Goal: Communication & Community: Share content

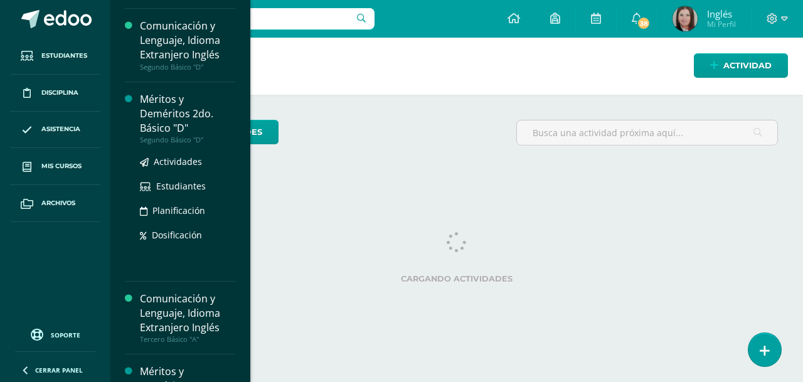
scroll to position [1157, 0]
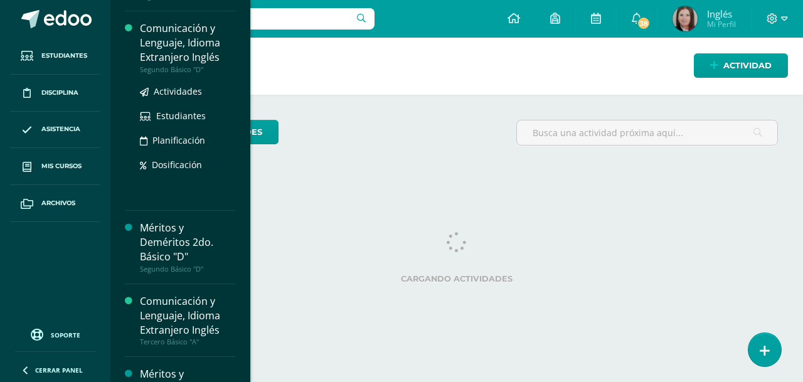
click at [179, 55] on div "Comunicación y Lenguaje, Idioma Extranjero Inglés" at bounding box center [187, 42] width 95 height 43
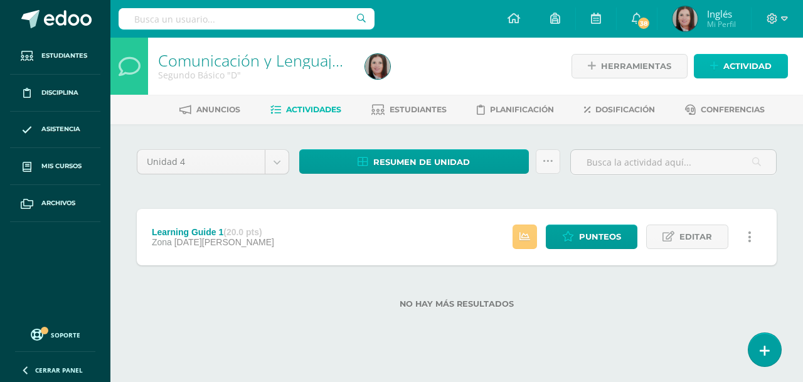
click at [710, 63] on link "Actividad" at bounding box center [741, 66] width 94 height 24
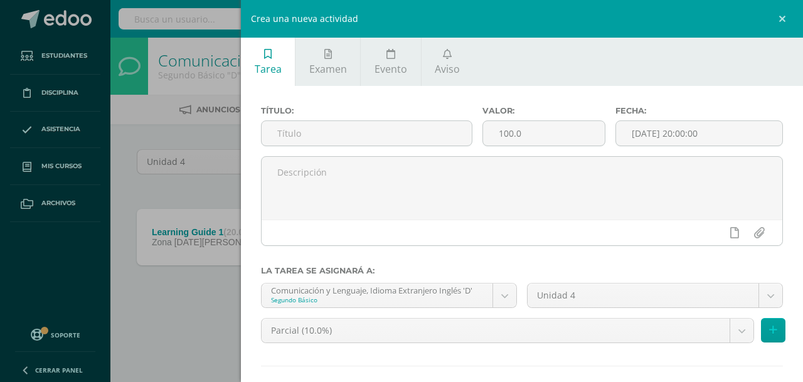
click at [190, 135] on div "Crea una nueva actividad Tarea Examen Evento Aviso Título: Valor: 100.0 Fecha: …" at bounding box center [401, 191] width 803 height 382
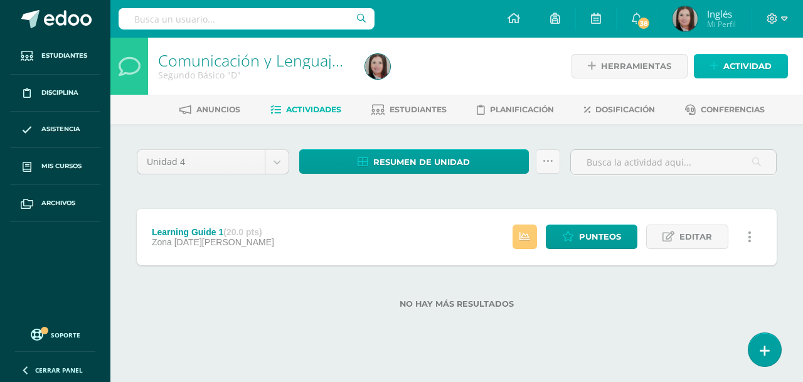
click at [714, 63] on icon at bounding box center [714, 66] width 8 height 11
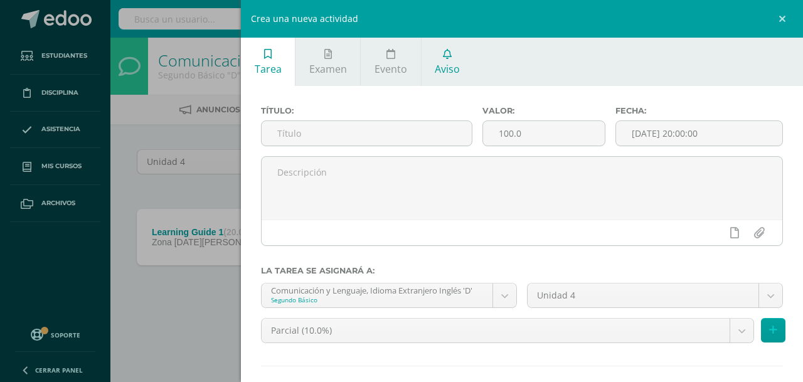
click at [446, 57] on icon at bounding box center [447, 54] width 9 height 10
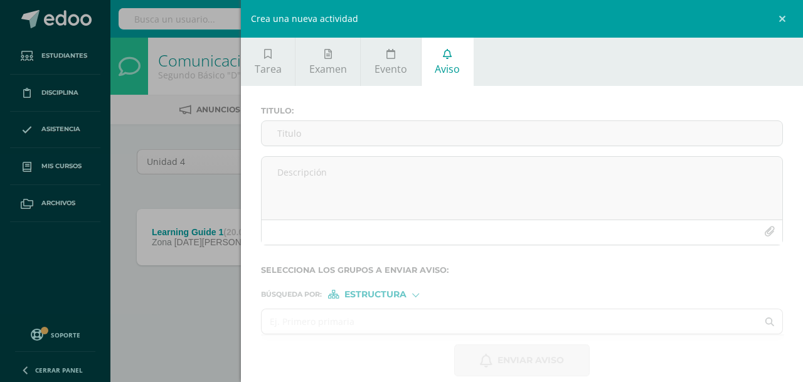
scroll to position [14, 0]
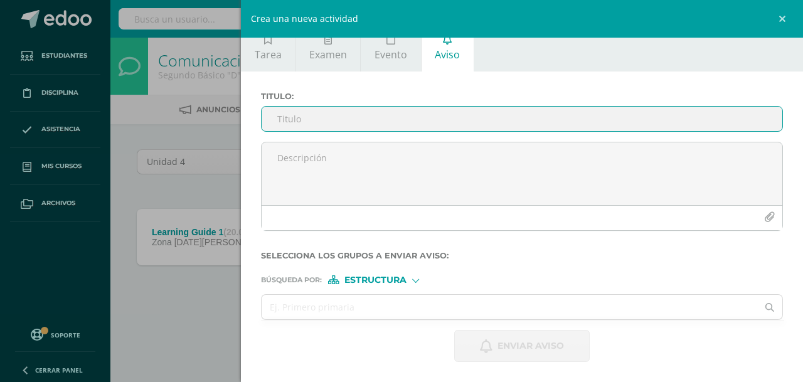
click at [368, 113] on input "Titulo :" at bounding box center [522, 119] width 521 height 24
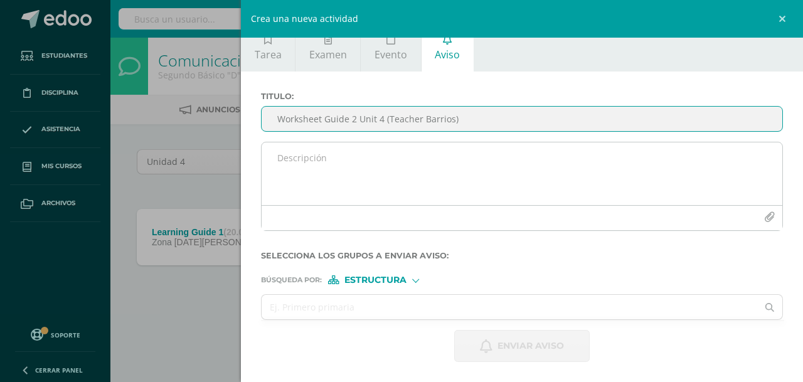
type input "Worksheet Guide 2 Unit 4 (Teacher Barrios)"
click at [376, 150] on textarea at bounding box center [522, 173] width 521 height 63
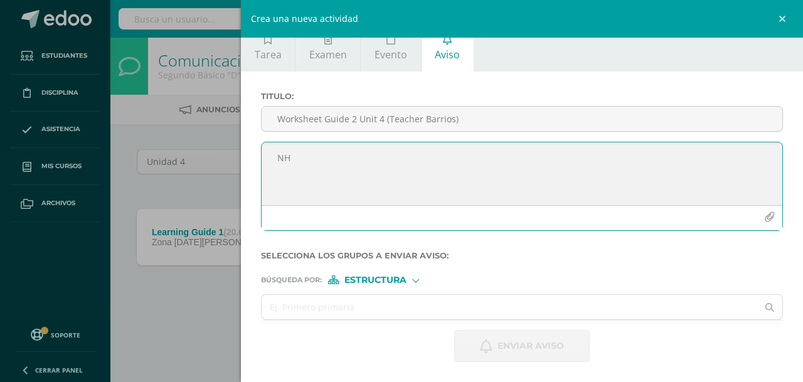
type textarea "N"
click at [287, 159] on textarea "Hi dear students, here you have the worksheet" at bounding box center [522, 173] width 521 height 63
drag, startPoint x: 499, startPoint y: 161, endPoint x: 406, endPoint y: 166, distance: 93.0
click at [406, 166] on textarea "Hello, dear students, here you have the worksheet" at bounding box center [522, 173] width 521 height 63
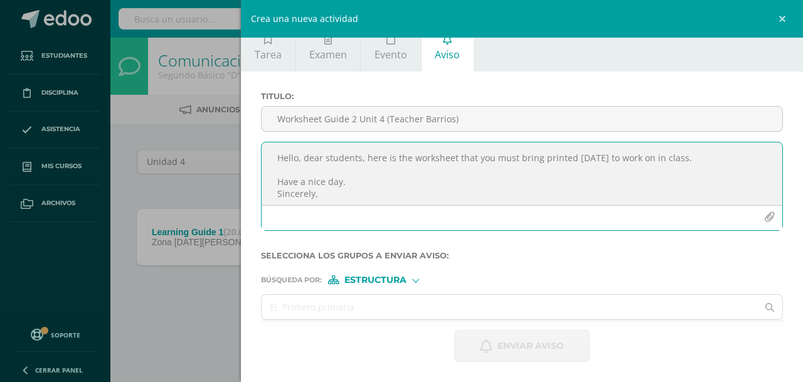
scroll to position [7, 0]
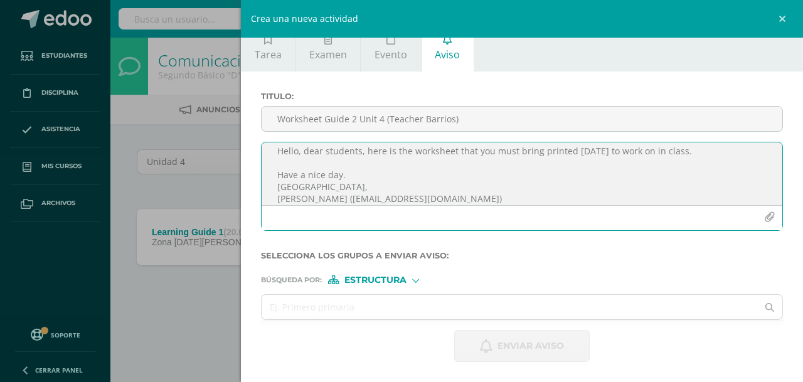
type textarea "Hello, dear students, here is the worksheet that you must bring printed tomorro…"
click at [764, 212] on icon "button" at bounding box center [769, 217] width 11 height 11
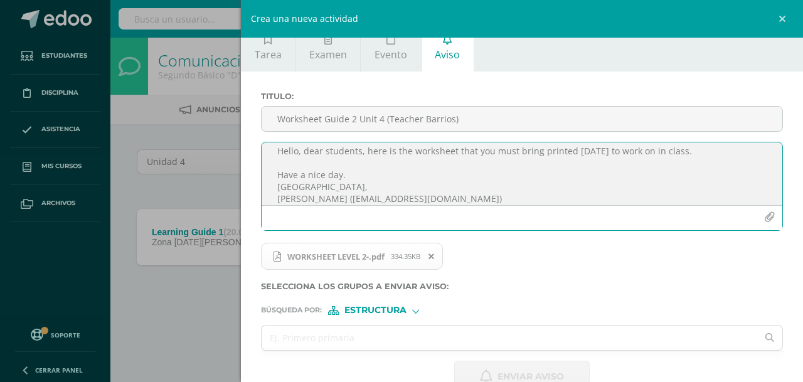
scroll to position [16, 0]
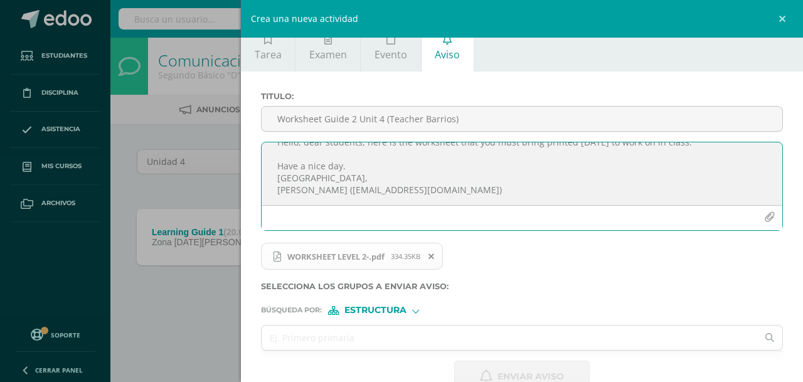
click at [392, 312] on span "Estructura" at bounding box center [376, 310] width 62 height 7
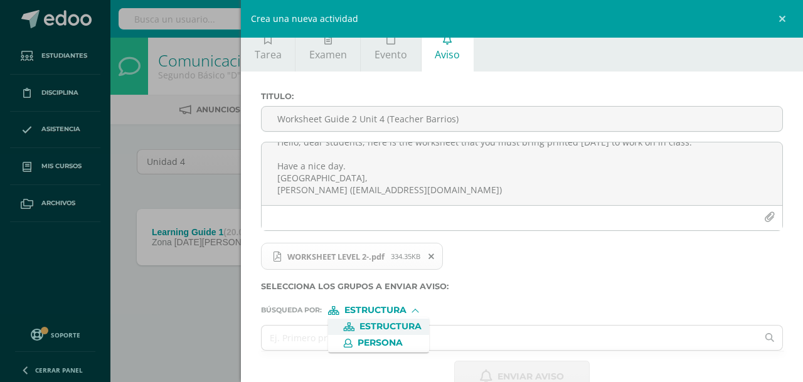
click at [402, 327] on span "Estructura" at bounding box center [391, 326] width 62 height 7
click at [387, 346] on input "text" at bounding box center [510, 338] width 496 height 24
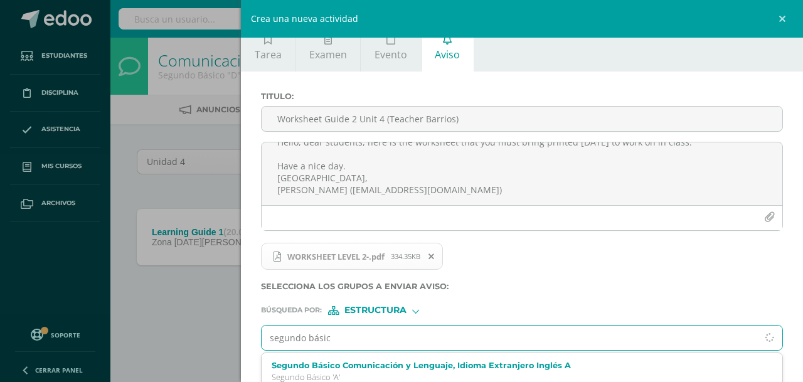
type input "segundo básico"
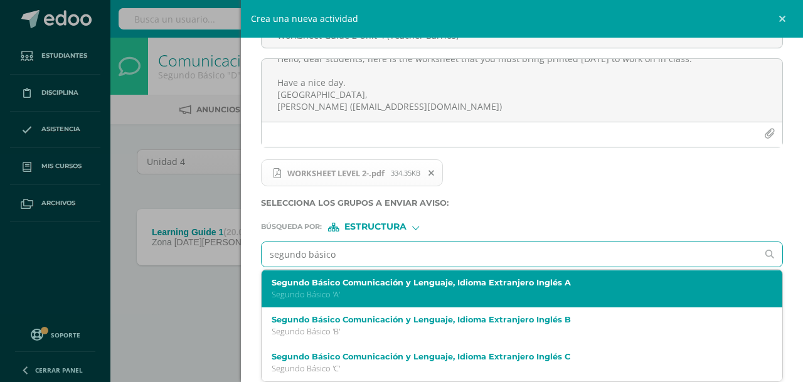
scroll to position [183, 0]
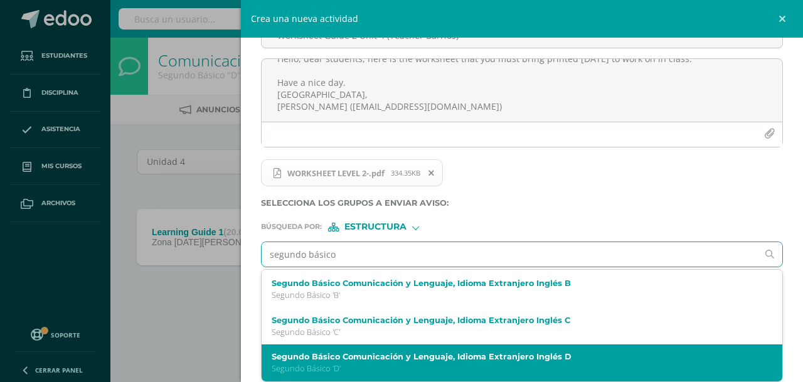
click at [507, 359] on label "Segundo Básico Comunicación y Lenguaje, Idioma Extranjero Inglés D" at bounding box center [511, 356] width 478 height 9
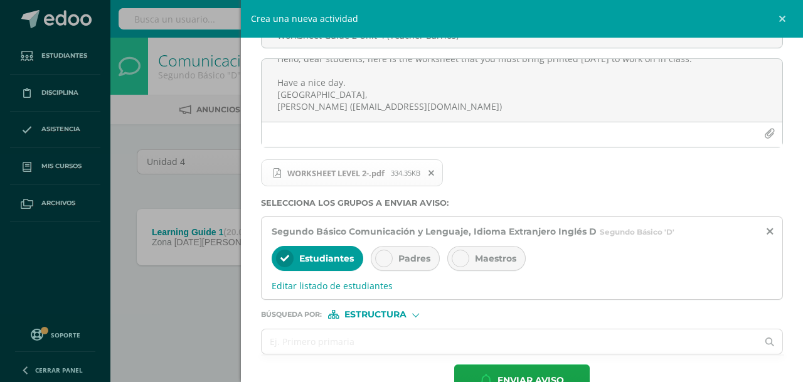
scroll to position [0, 0]
click at [408, 263] on span "Padres" at bounding box center [415, 258] width 32 height 11
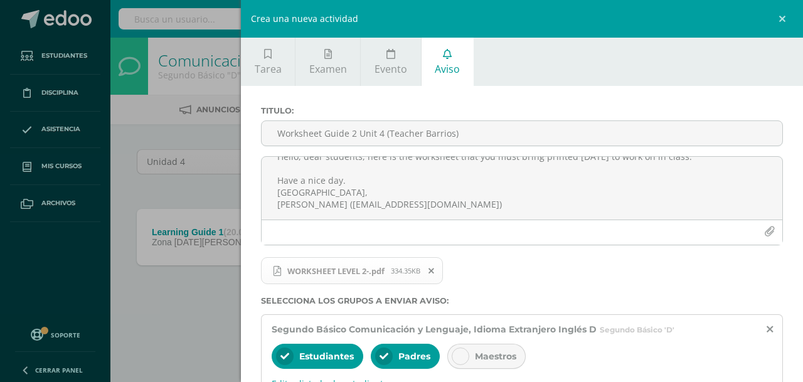
scroll to position [126, 0]
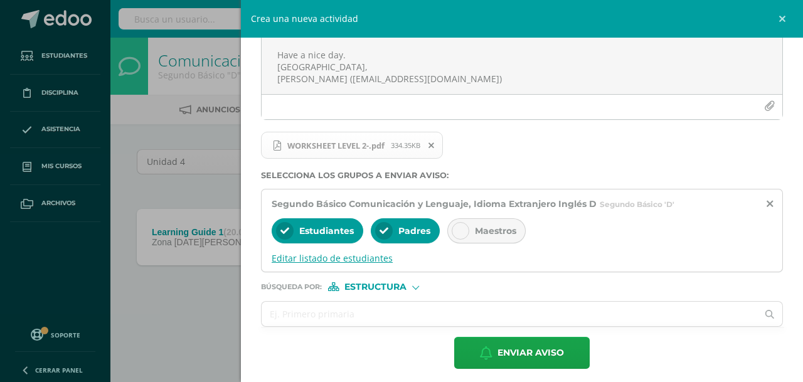
click at [316, 256] on span "Editar listado de estudiantes" at bounding box center [522, 258] width 501 height 12
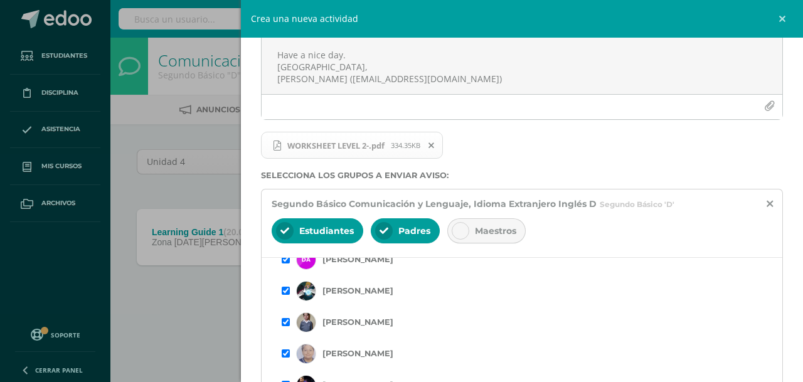
scroll to position [63, 0]
click at [286, 260] on input "checkbox" at bounding box center [286, 259] width 8 height 8
click at [287, 292] on input "checkbox" at bounding box center [286, 290] width 8 height 8
click at [289, 321] on input "checkbox" at bounding box center [286, 322] width 8 height 8
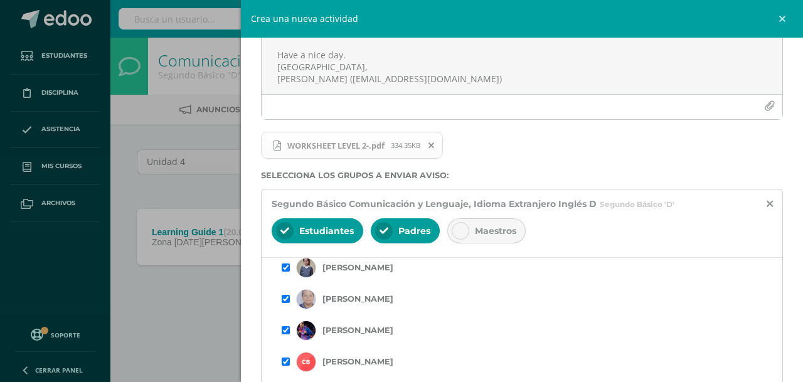
scroll to position [126, 0]
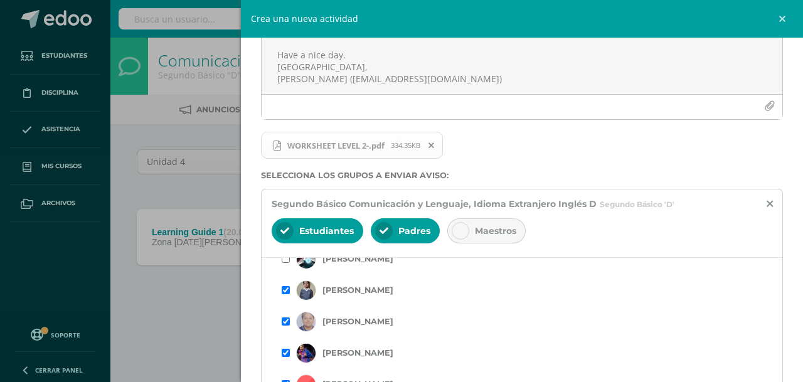
click at [286, 291] on input "checkbox" at bounding box center [286, 290] width 8 height 8
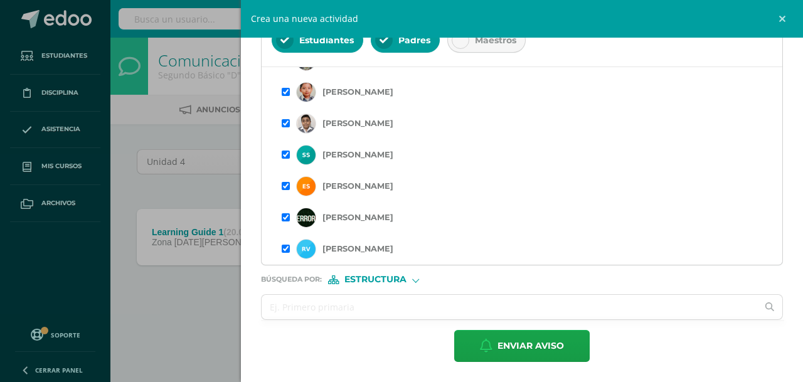
scroll to position [918, 0]
click at [284, 218] on input "checkbox" at bounding box center [286, 217] width 8 height 8
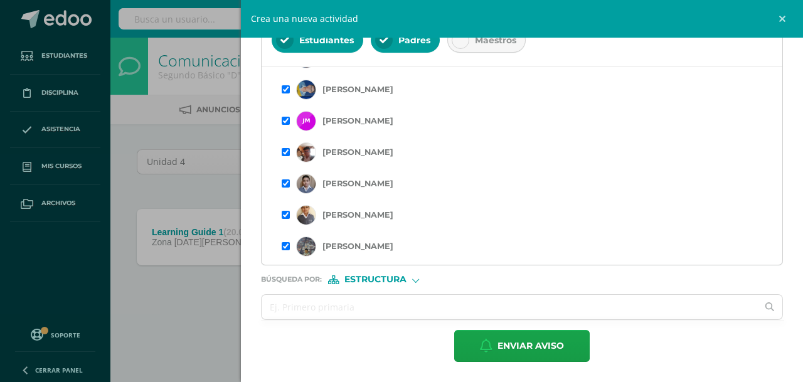
scroll to position [729, 0]
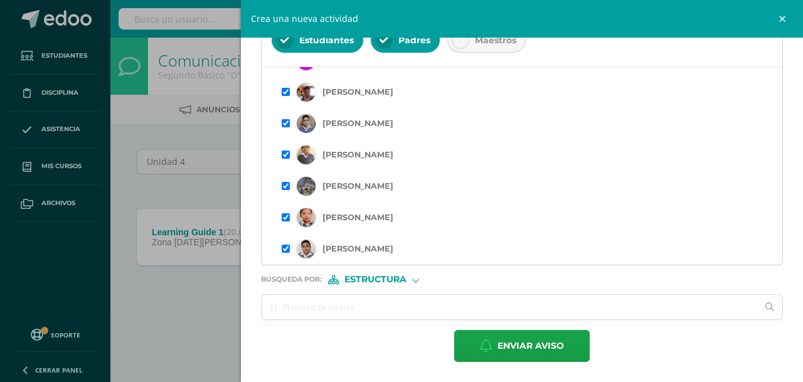
click at [286, 153] on input "checkbox" at bounding box center [286, 155] width 8 height 8
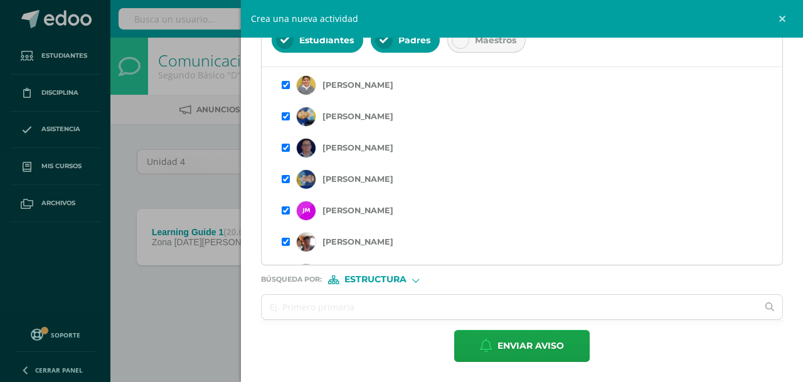
scroll to position [565, 0]
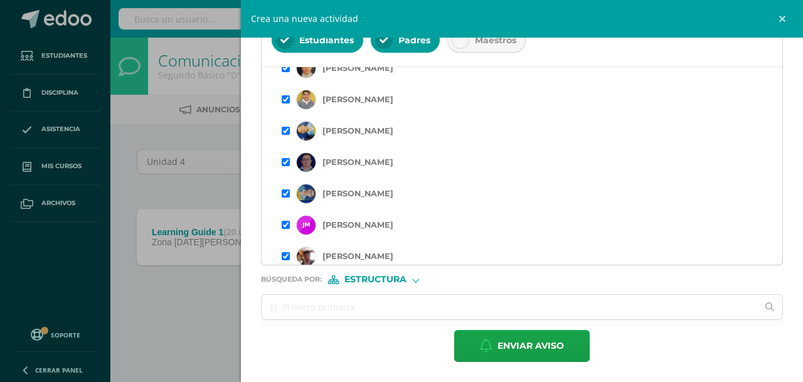
click at [286, 225] on input "checkbox" at bounding box center [286, 225] width 8 height 8
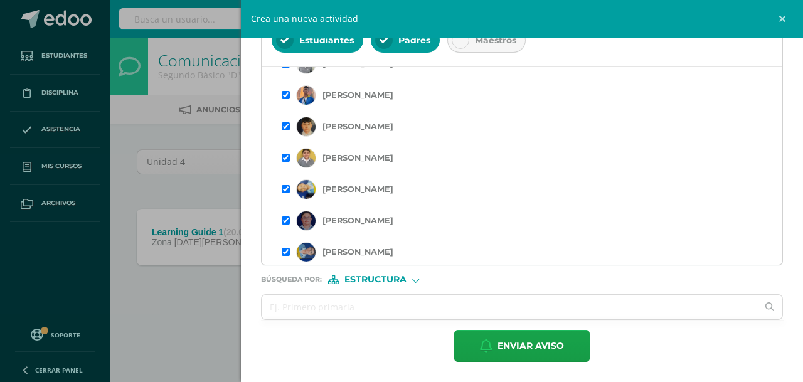
scroll to position [502, 0]
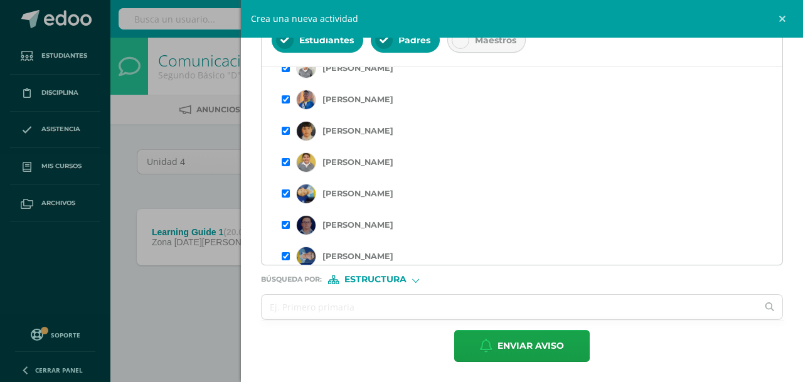
click at [286, 223] on input "checkbox" at bounding box center [286, 225] width 8 height 8
click at [287, 162] on input "checkbox" at bounding box center [286, 162] width 8 height 8
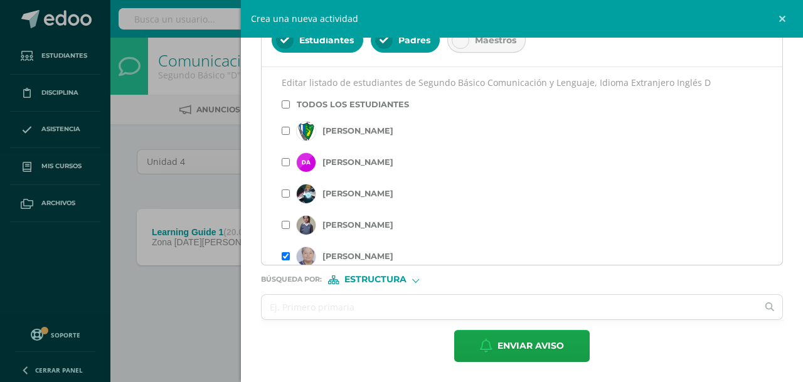
scroll to position [188, 0]
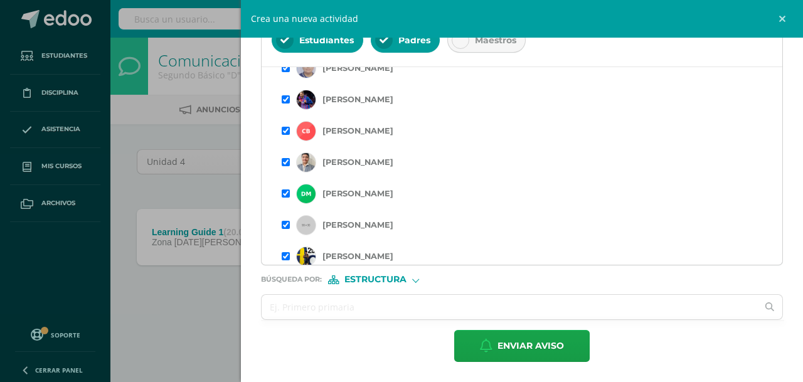
click at [286, 161] on input "checkbox" at bounding box center [286, 162] width 8 height 8
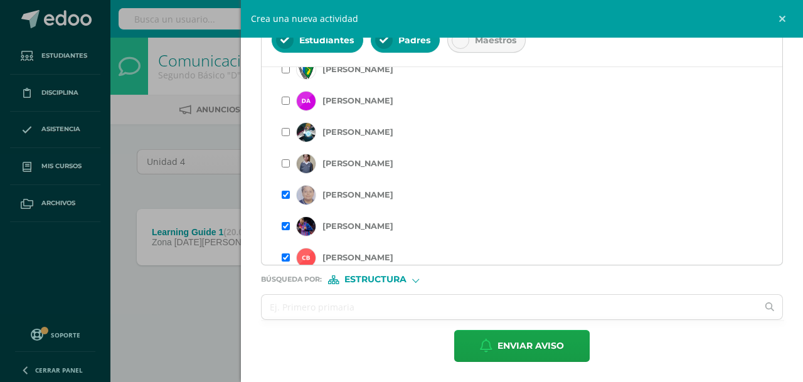
scroll to position [126, 0]
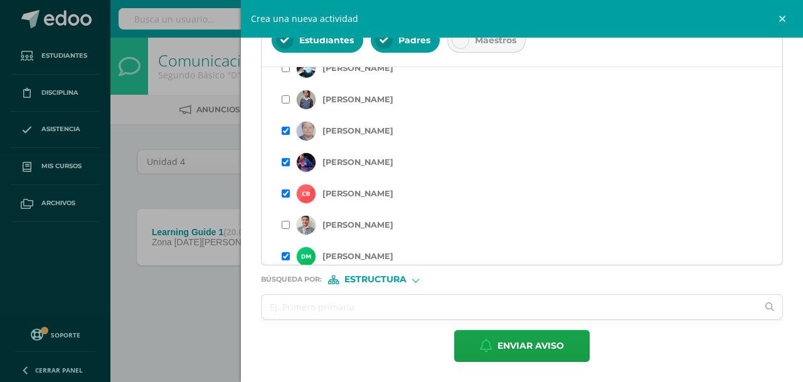
click at [286, 131] on input "checkbox" at bounding box center [286, 131] width 8 height 8
click at [286, 163] on input "checkbox" at bounding box center [286, 162] width 8 height 8
click at [286, 195] on input "checkbox" at bounding box center [286, 194] width 8 height 8
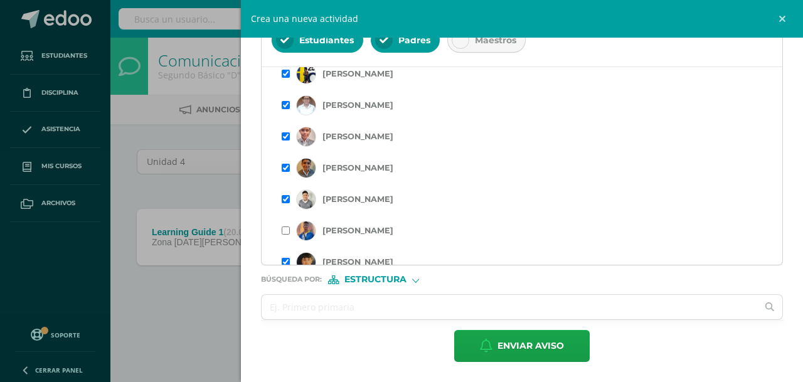
scroll to position [439, 0]
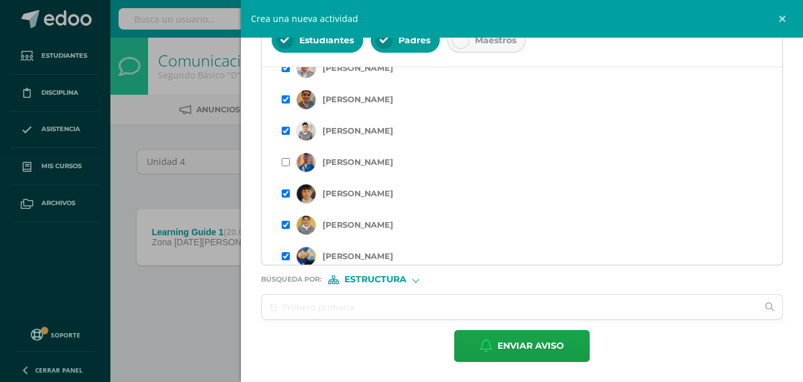
click at [287, 134] on input "checkbox" at bounding box center [286, 131] width 8 height 8
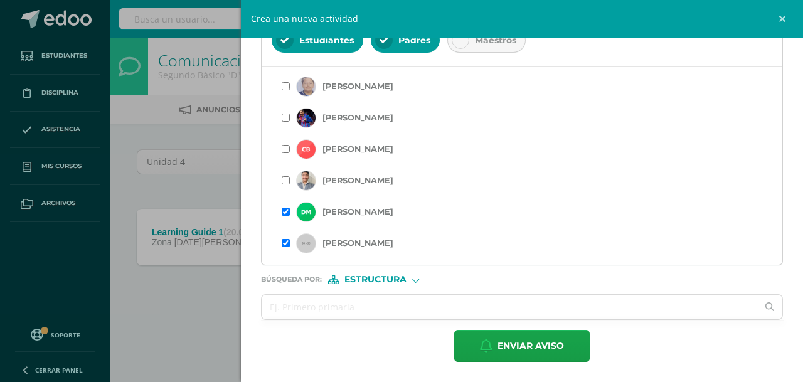
scroll to position [188, 0]
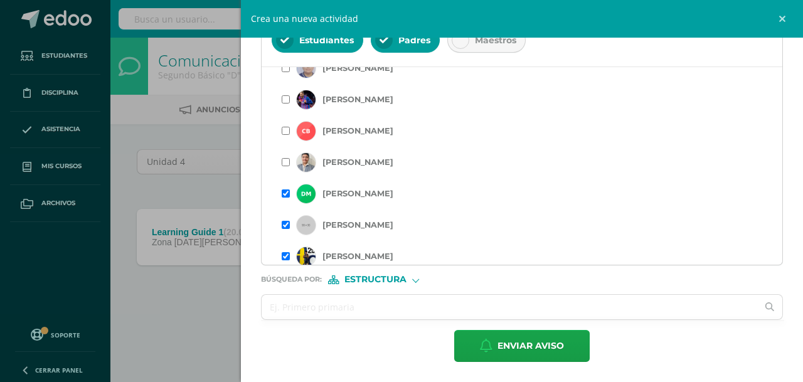
click at [286, 198] on input "checkbox" at bounding box center [286, 194] width 8 height 8
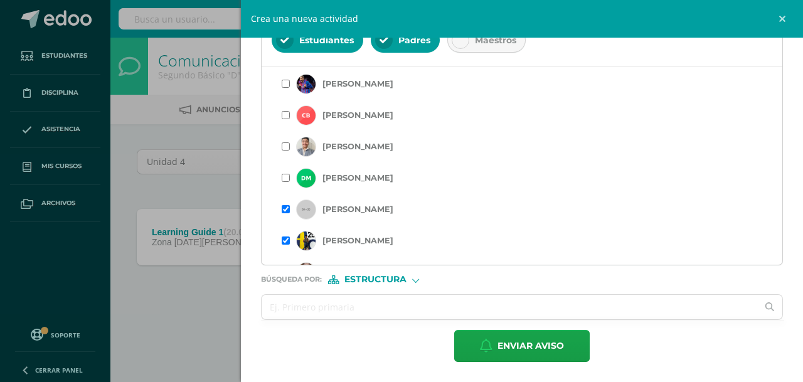
scroll to position [251, 0]
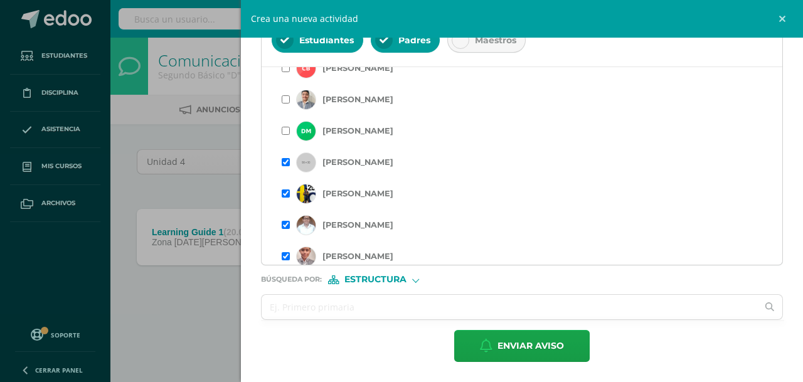
click at [285, 162] on input "checkbox" at bounding box center [286, 162] width 8 height 8
click at [286, 162] on input "checkbox" at bounding box center [286, 162] width 8 height 8
click at [287, 131] on input "checkbox" at bounding box center [286, 131] width 8 height 8
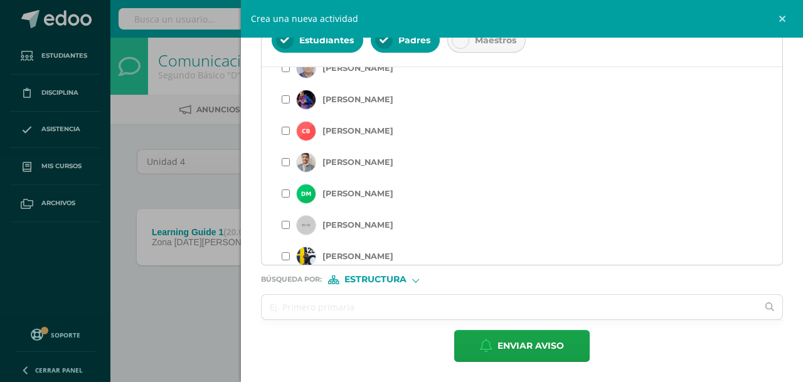
scroll to position [377, 0]
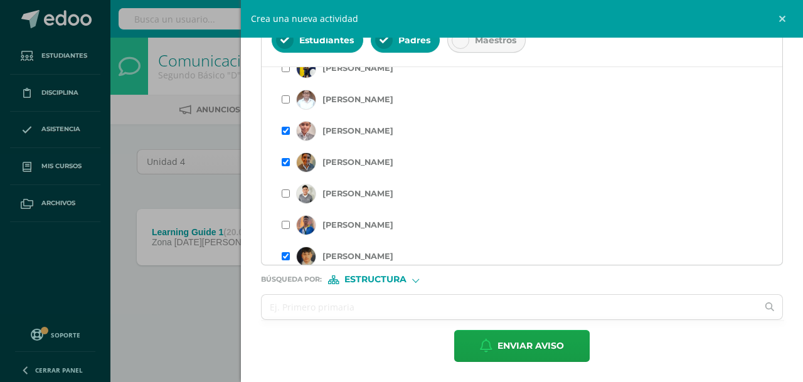
click at [286, 163] on input "checkbox" at bounding box center [286, 162] width 8 height 8
click at [285, 131] on input "checkbox" at bounding box center [286, 131] width 8 height 8
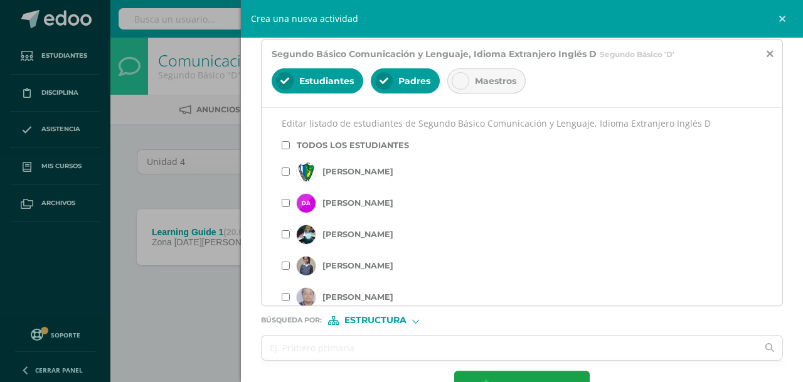
scroll to position [254, 0]
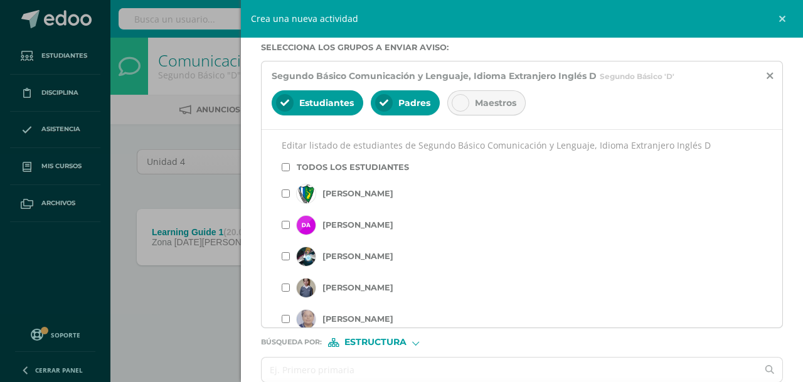
click at [663, 100] on div "Estudiantes Padres Maestros" at bounding box center [522, 104] width 501 height 30
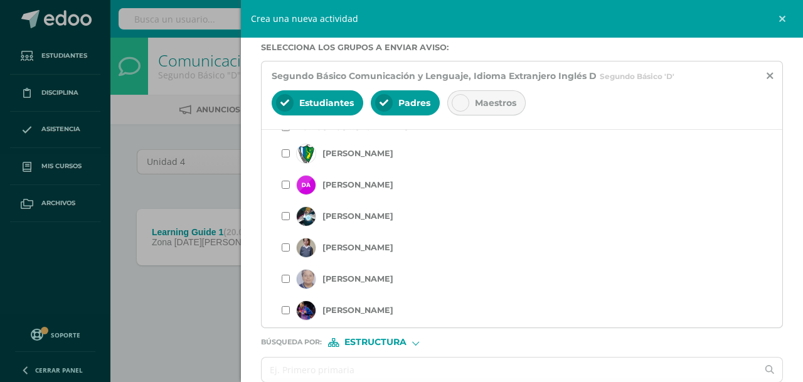
scroll to position [63, 0]
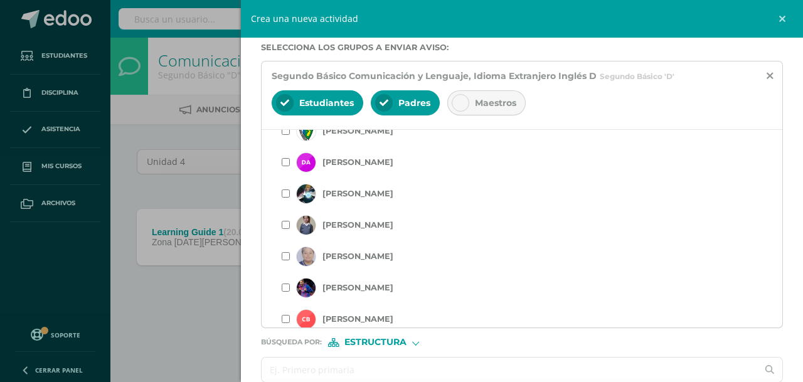
click at [353, 369] on input "text" at bounding box center [510, 370] width 496 height 24
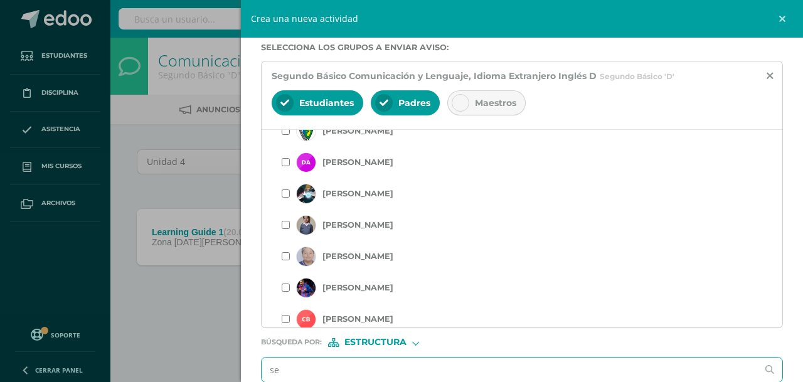
type input "s"
type input "Totti"
click at [384, 343] on span "Estructura" at bounding box center [376, 342] width 62 height 7
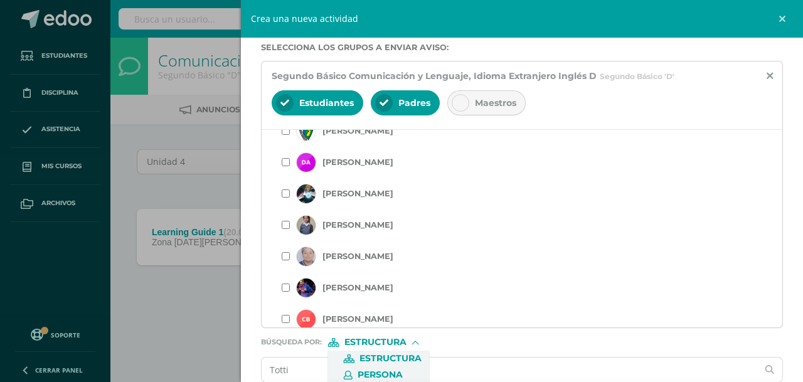
click at [371, 368] on span "Persona" at bounding box center [378, 375] width 101 height 16
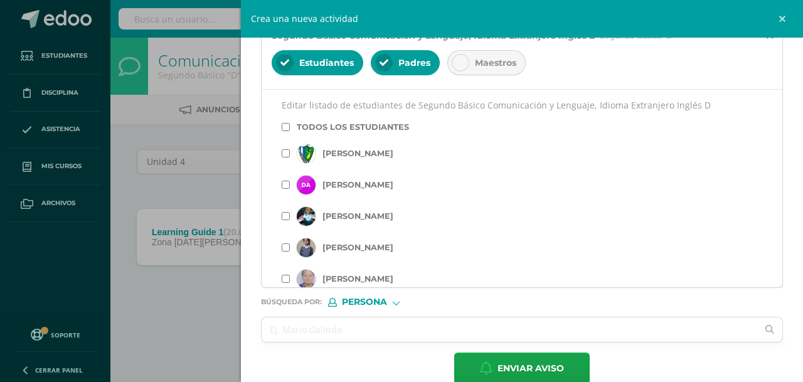
scroll to position [316, 0]
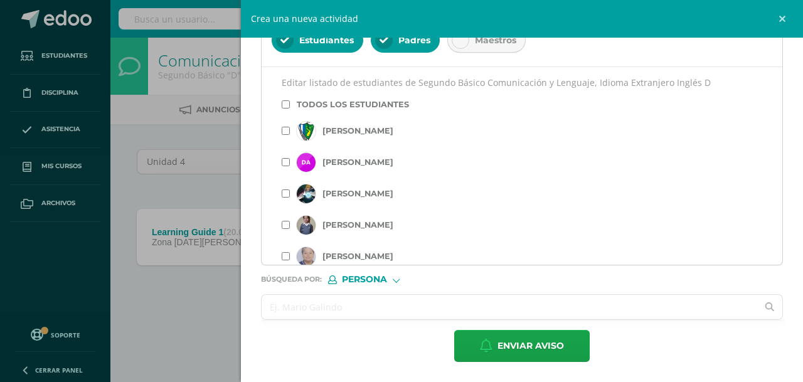
click at [326, 308] on input "text" at bounding box center [510, 307] width 496 height 24
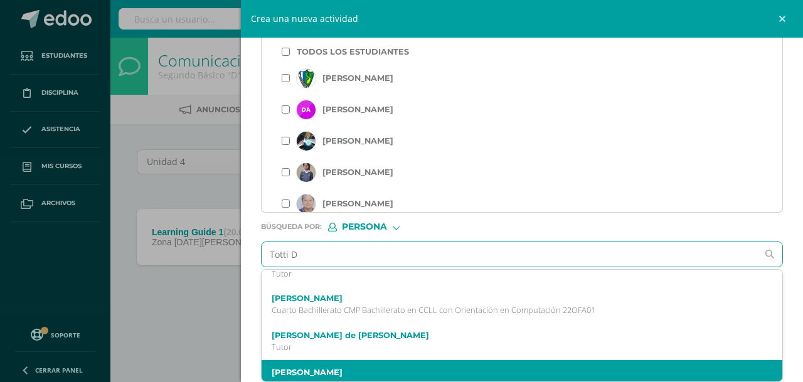
scroll to position [1061, 0]
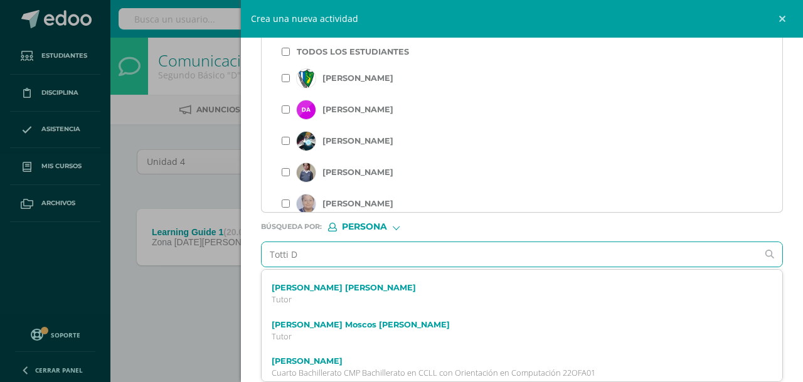
drag, startPoint x: 348, startPoint y: 255, endPoint x: 270, endPoint y: 256, distance: 77.8
click at [270, 256] on input "Totti D" at bounding box center [510, 254] width 496 height 24
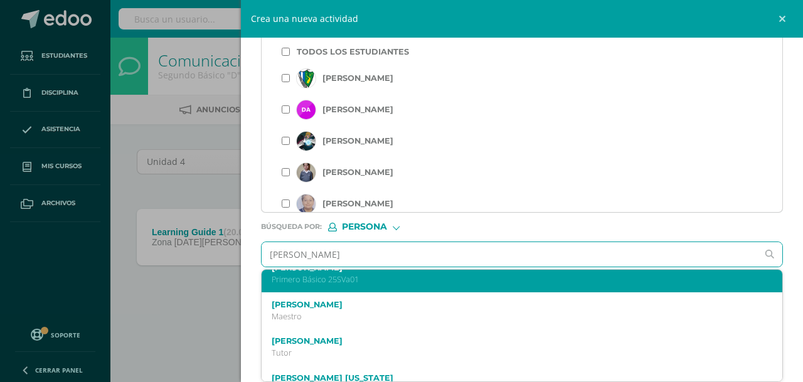
scroll to position [2207, 0]
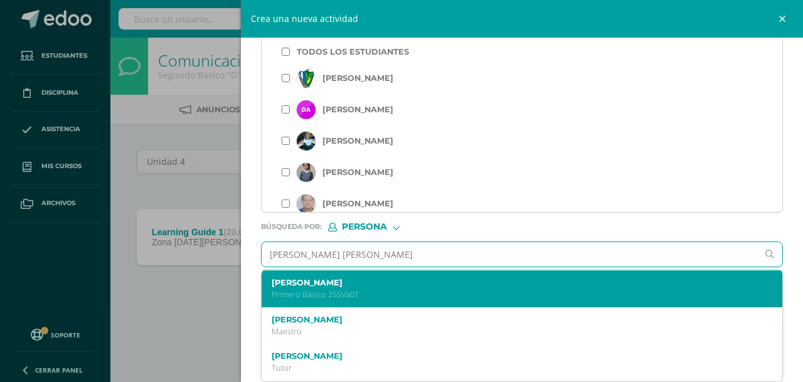
type input "Urrutia Gonzalez"
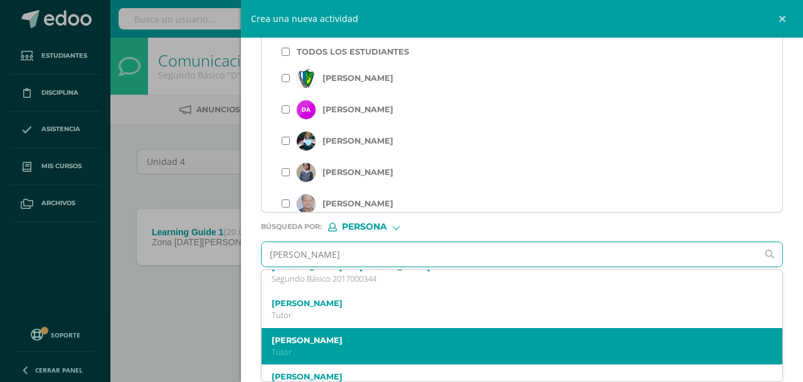
scroll to position [63, 0]
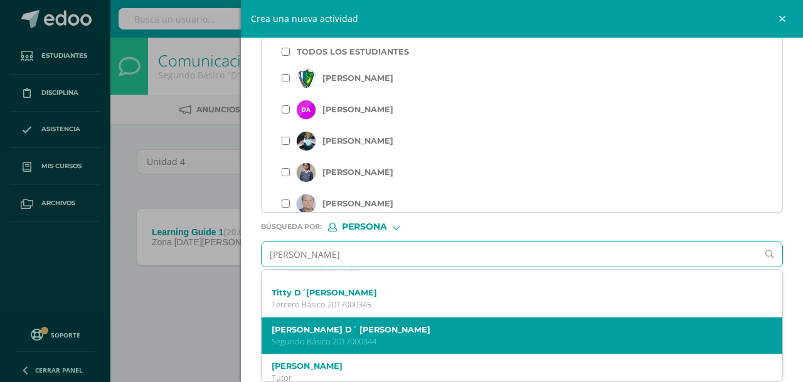
click at [335, 337] on p "Segundo Básico 2017000344" at bounding box center [511, 341] width 478 height 11
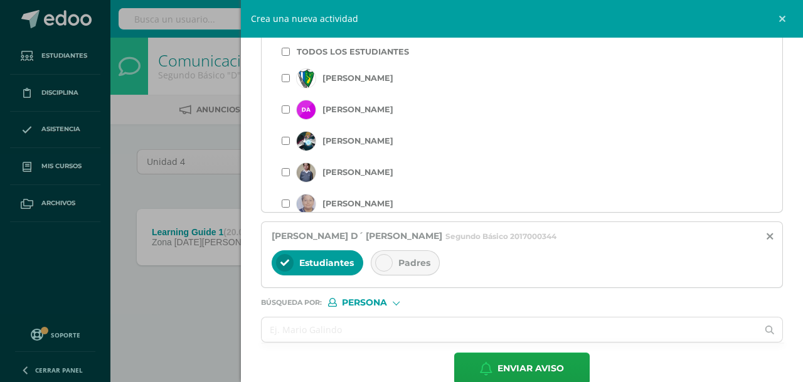
scroll to position [0, 0]
click at [396, 268] on div "Padres" at bounding box center [405, 262] width 69 height 25
click at [358, 341] on input "text" at bounding box center [510, 330] width 496 height 24
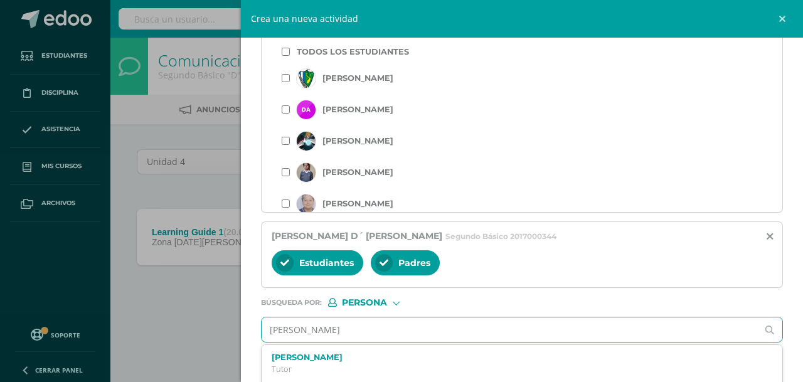
type input "Jared Eliel"
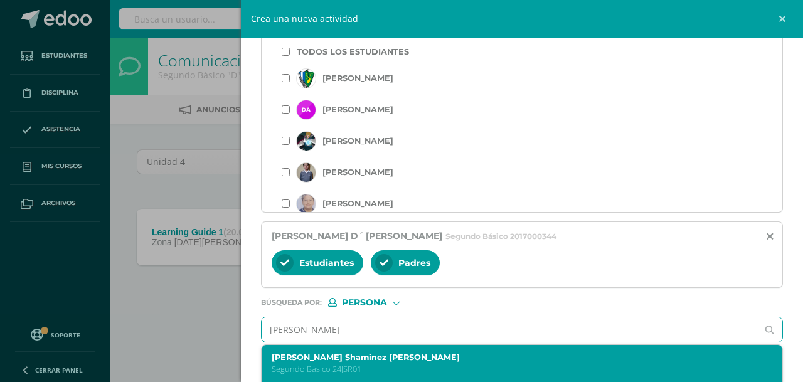
scroll to position [444, 0]
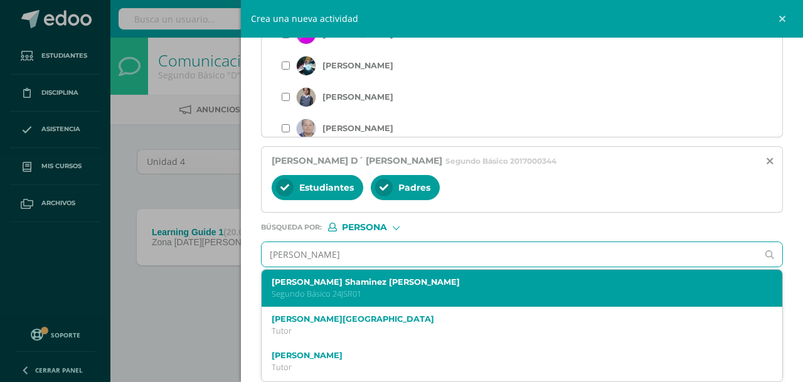
click at [345, 287] on div "Jared Eliel Shaminez Ramírez Segundo Básico 24JSR01" at bounding box center [511, 288] width 478 height 22
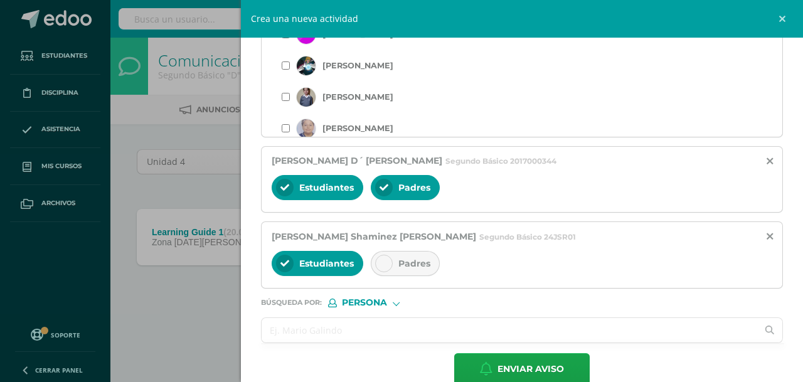
click at [310, 333] on input "text" at bounding box center [510, 330] width 496 height 24
drag, startPoint x: 405, startPoint y: 261, endPoint x: 405, endPoint y: 270, distance: 9.4
click at [399, 262] on span "Padres" at bounding box center [415, 263] width 32 height 11
click at [311, 337] on input "text" at bounding box center [510, 330] width 496 height 24
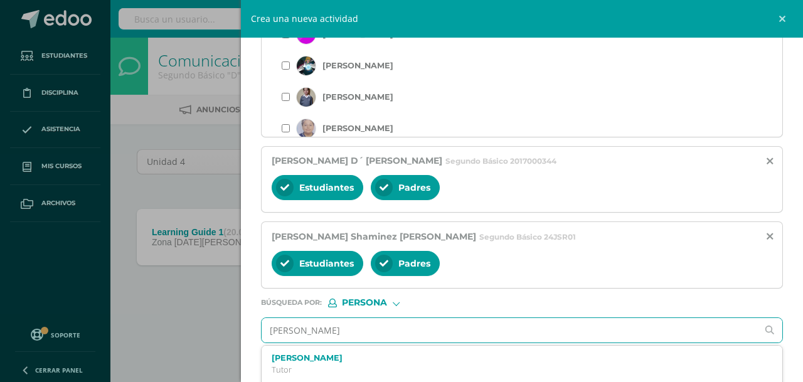
type input "Jose sierra"
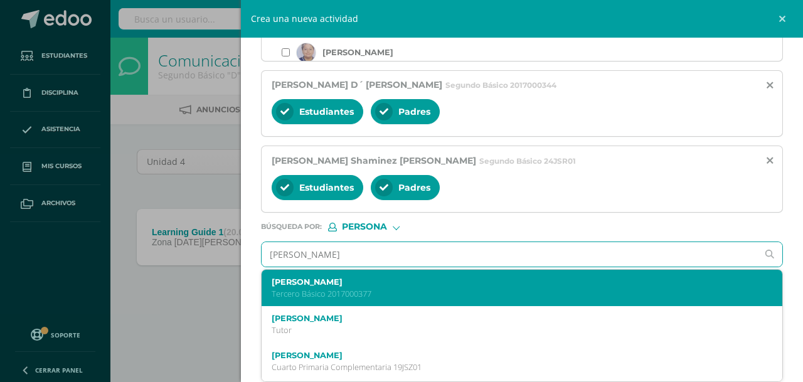
scroll to position [63, 0]
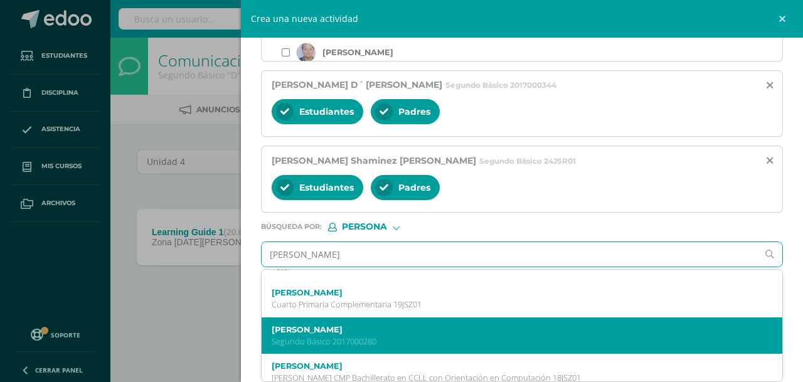
click at [388, 332] on label "José Daniel Sierra Cantoral" at bounding box center [511, 329] width 478 height 9
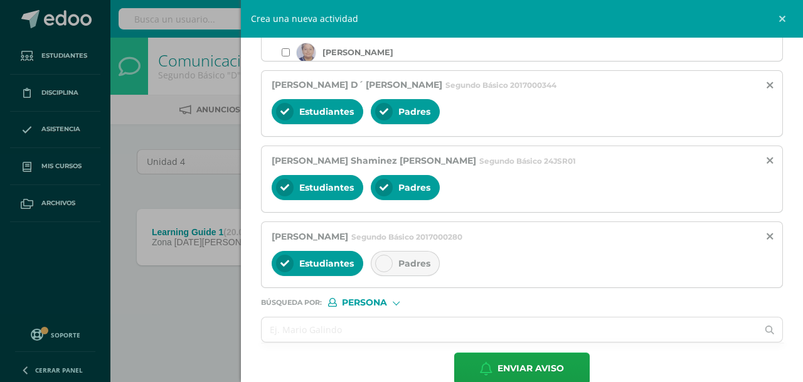
scroll to position [0, 0]
click at [392, 269] on div "Padres" at bounding box center [405, 263] width 69 height 25
click at [347, 338] on input "text" at bounding box center [510, 330] width 496 height 24
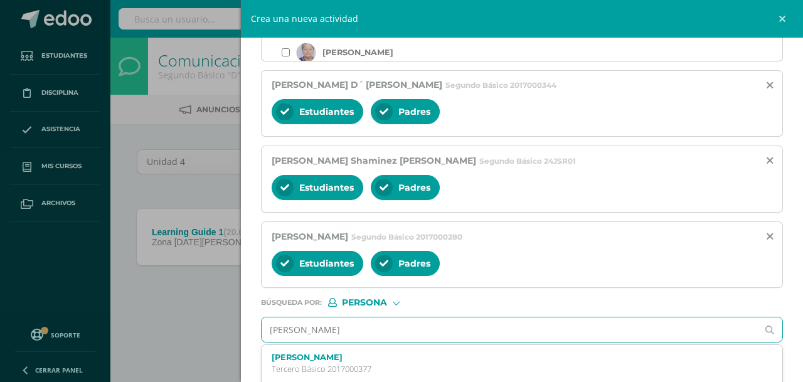
type input "Diego Sebastian"
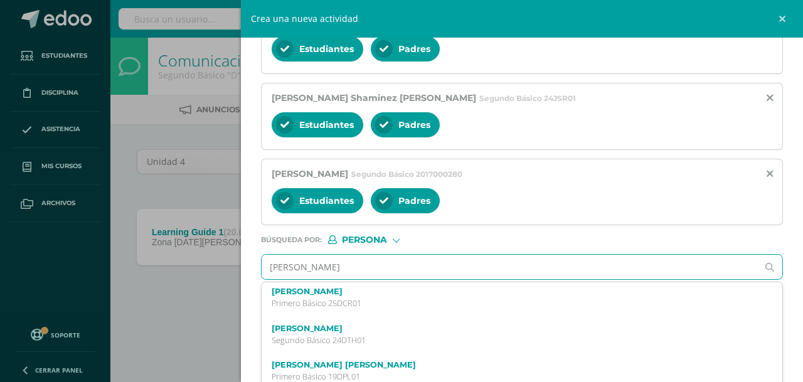
scroll to position [63, 0]
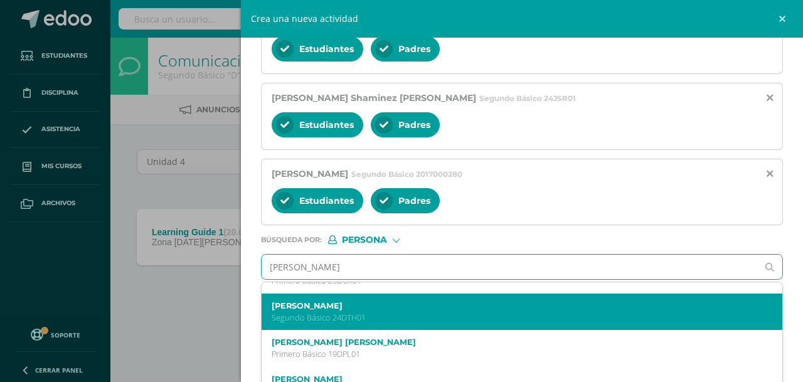
click at [399, 316] on p "Segundo Básico 24DTH01" at bounding box center [511, 318] width 478 height 11
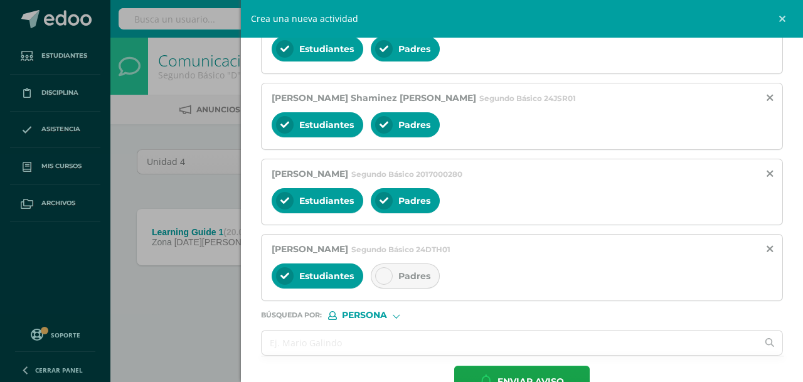
scroll to position [0, 0]
drag, startPoint x: 398, startPoint y: 282, endPoint x: 446, endPoint y: 288, distance: 48.0
click at [399, 282] on div "Padres" at bounding box center [405, 276] width 69 height 25
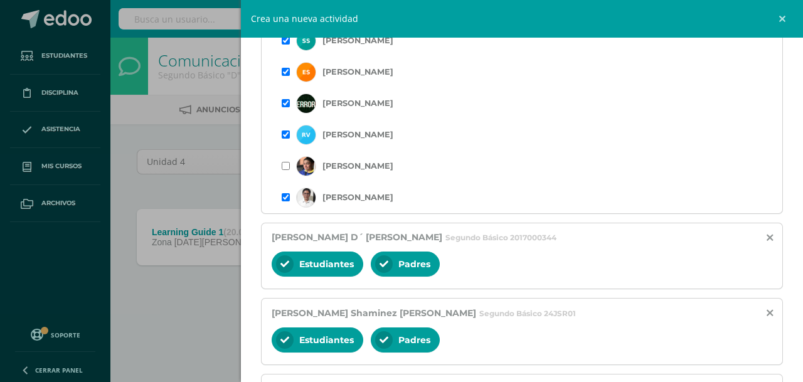
scroll to position [619, 0]
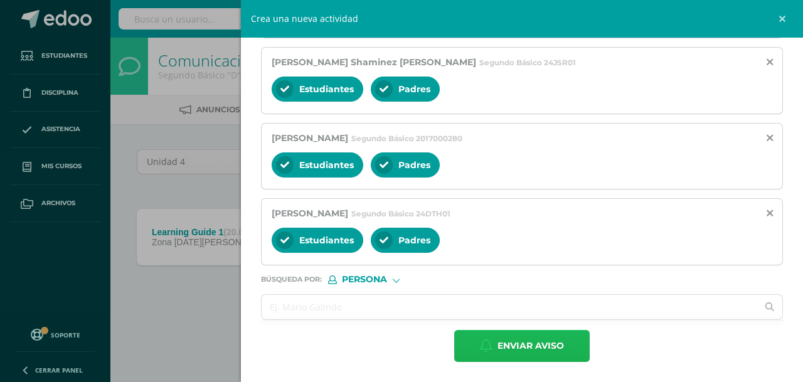
click at [521, 350] on span "Enviar aviso" at bounding box center [531, 346] width 67 height 31
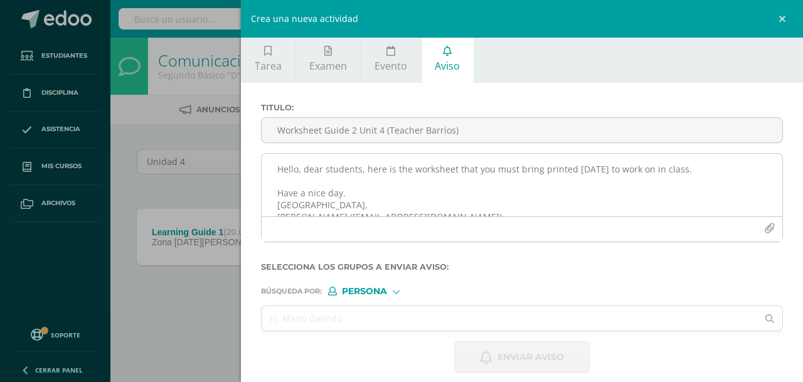
scroll to position [0, 0]
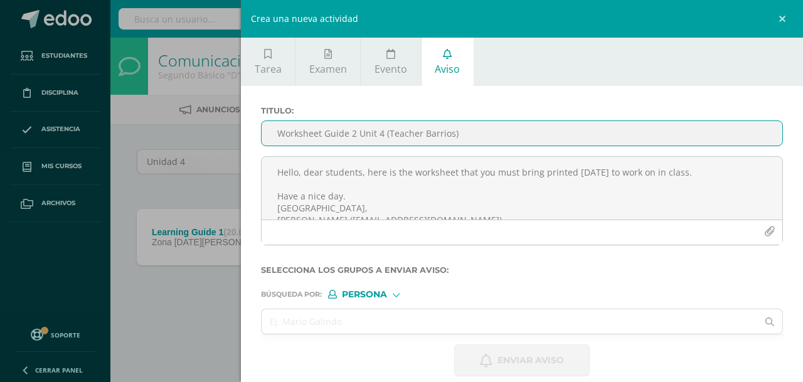
click at [328, 127] on input "Worksheet Guide 2 Unit 4 (Teacher Barrios)" at bounding box center [522, 133] width 521 height 24
type input "C"
click at [781, 19] on link at bounding box center [785, 19] width 38 height 38
